Goal: Transaction & Acquisition: Purchase product/service

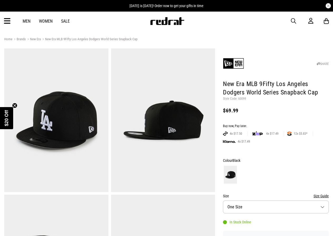
click at [26, 21] on link "Men" at bounding box center [27, 21] width 8 height 5
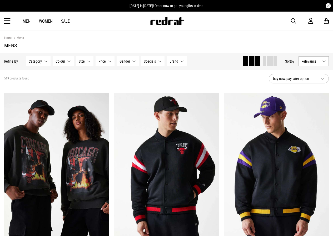
click at [44, 62] on button "Category None selected" at bounding box center [38, 61] width 25 height 10
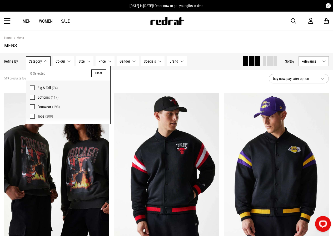
click at [44, 62] on button "Category None selected" at bounding box center [38, 61] width 25 height 10
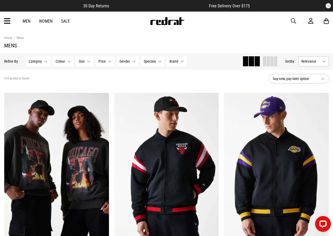
click at [10, 24] on icon at bounding box center [7, 21] width 7 height 9
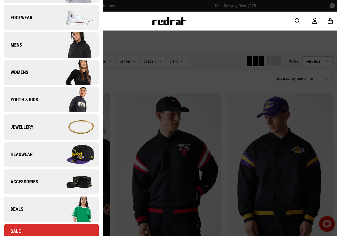
scroll to position [79, 0]
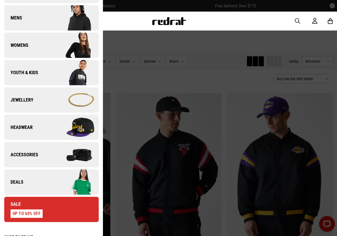
click at [48, 129] on link "Headwear" at bounding box center [51, 127] width 95 height 25
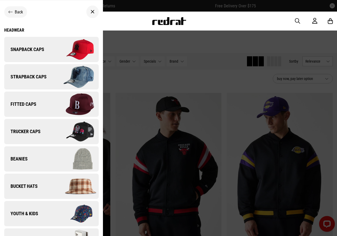
click at [41, 51] on span "Snapback Caps" at bounding box center [24, 49] width 40 height 6
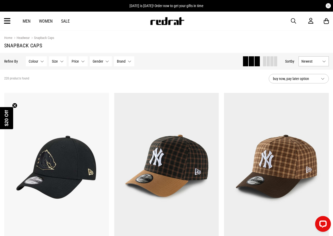
click at [40, 61] on button "Colour None selected" at bounding box center [36, 61] width 21 height 10
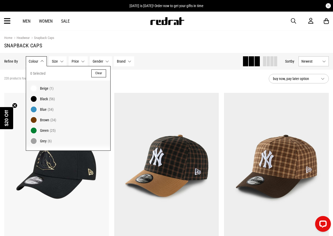
click at [45, 97] on span "Black" at bounding box center [44, 99] width 8 height 4
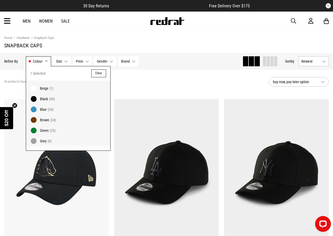
click at [206, 86] on div "56 products found Active Filters Black Clear" at bounding box center [134, 82] width 261 height 16
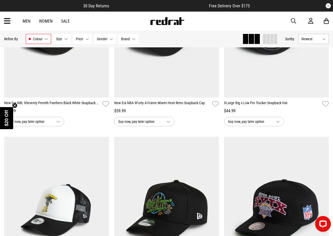
scroll to position [1422, 0]
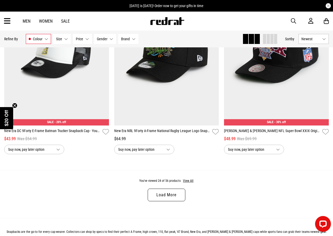
click at [170, 200] on link "Load More" at bounding box center [166, 195] width 37 height 13
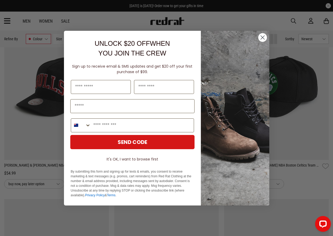
scroll to position [1791, 0]
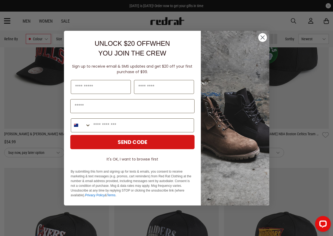
click at [261, 39] on icon "Close dialog" at bounding box center [263, 38] width 4 height 4
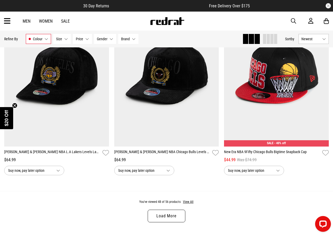
scroll to position [2924, 0]
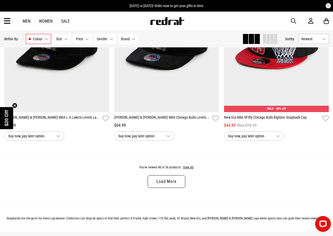
click at [167, 187] on link "Load More" at bounding box center [166, 181] width 37 height 13
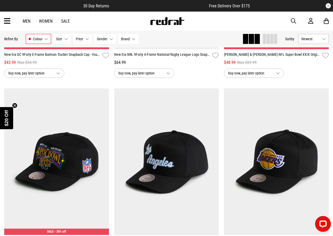
scroll to position [1370, 0]
